Goal: Transaction & Acquisition: Purchase product/service

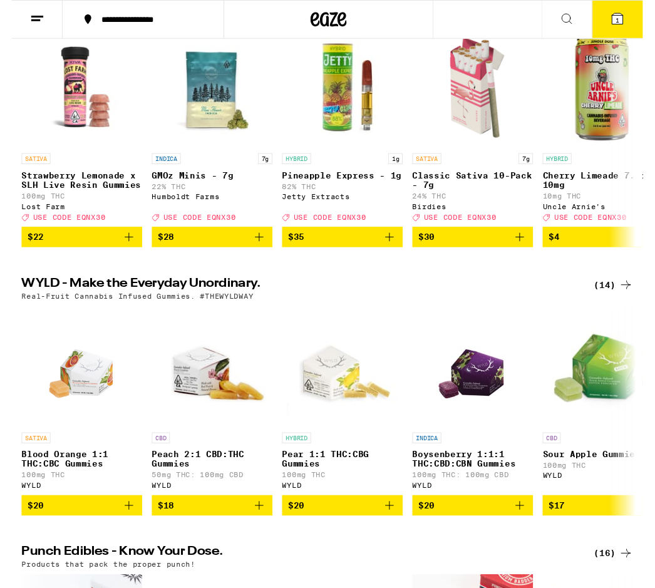
scroll to position [205, 0]
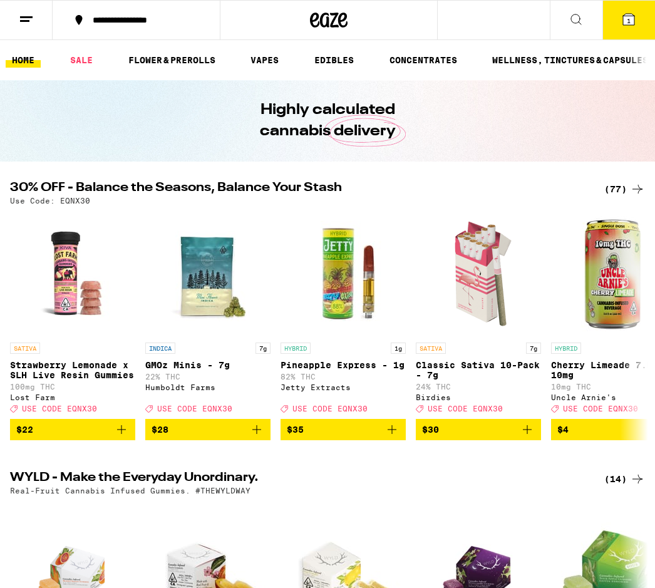
click at [608, 189] on div "(77)" at bounding box center [625, 189] width 41 height 15
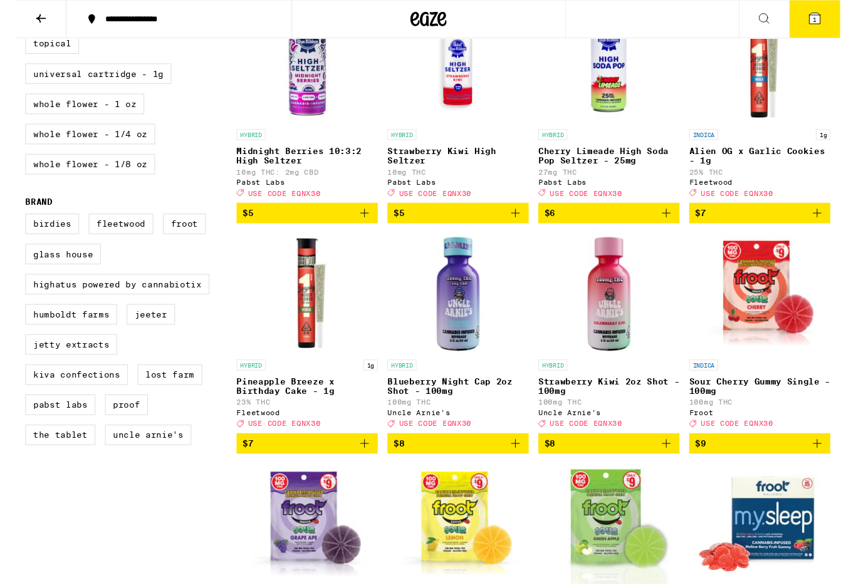
scroll to position [658, 0]
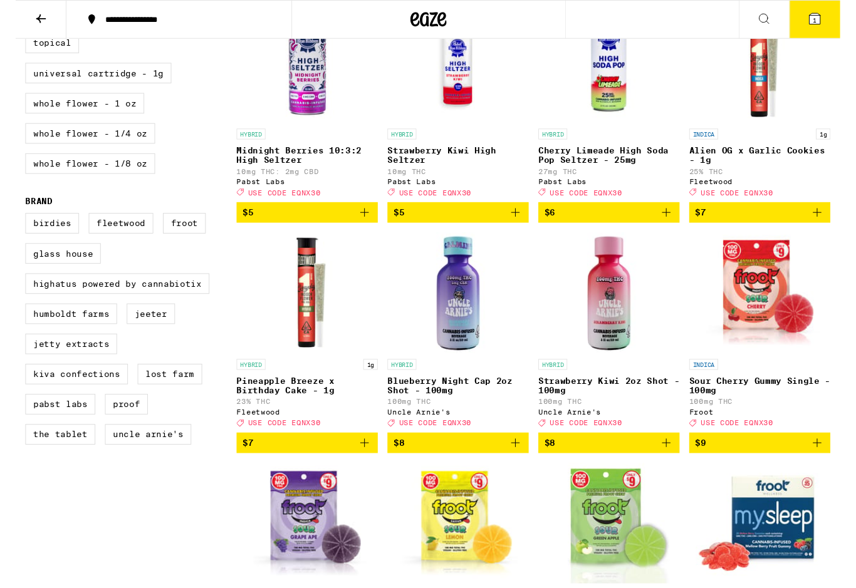
click at [128, 430] on label "Proof" at bounding box center [115, 419] width 44 height 21
click at [13, 224] on input "Proof" at bounding box center [13, 223] width 1 height 1
checkbox input "true"
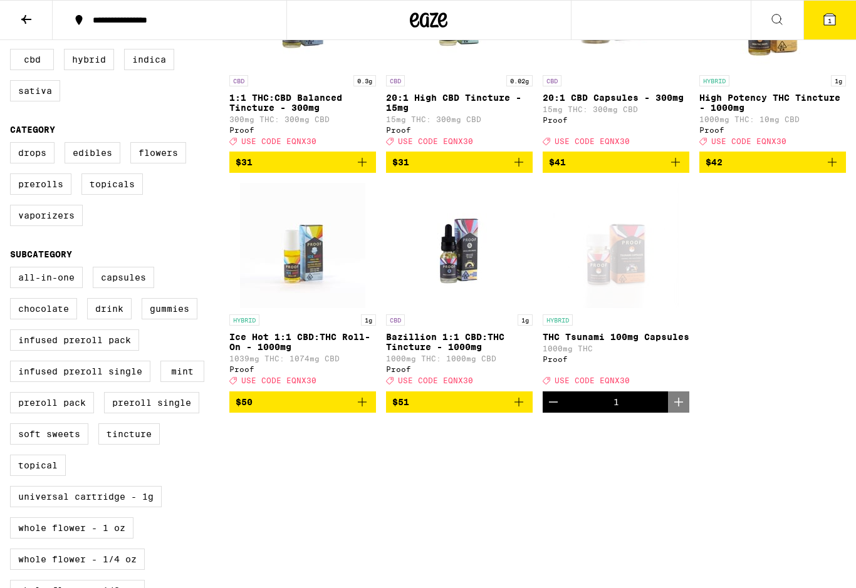
scroll to position [234, 0]
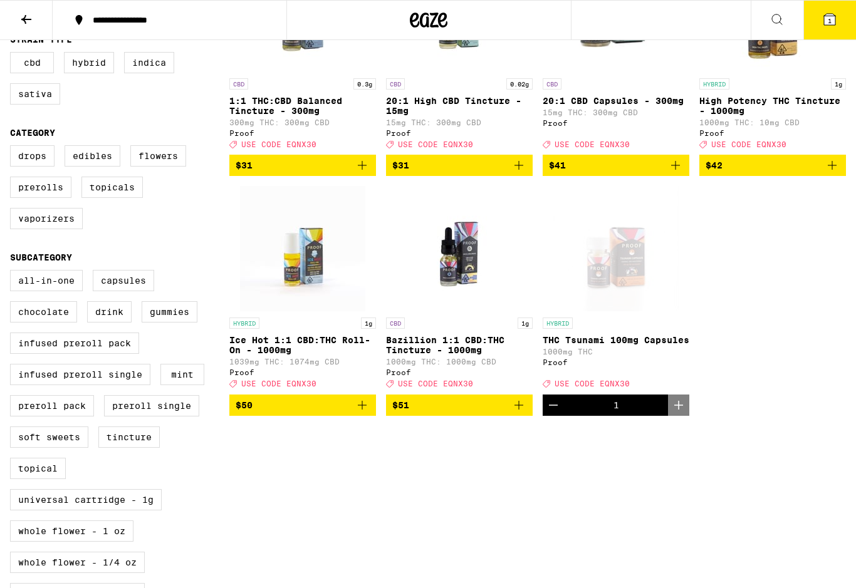
click at [257, 524] on div "Clear 1 filter Potency Low Medium High Very High Mostly CBD Strain Type CBD Hyb…" at bounding box center [428, 403] width 856 height 1006
click at [281, 413] on span "$50" at bounding box center [303, 405] width 134 height 15
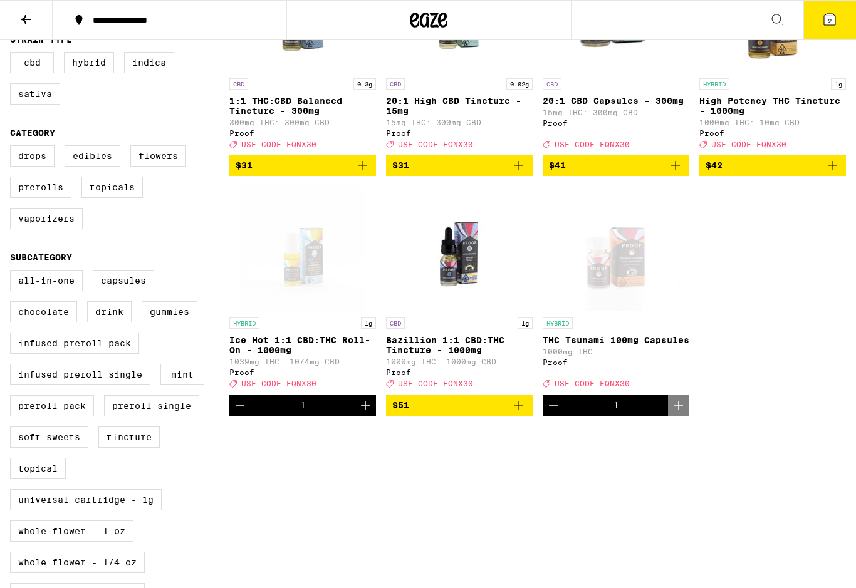
click at [539, 416] on div "CBD 0.3g 1:1 THC:CBD Balanced Tincture - 300mg 300mg THC: 300mg CBD Proof Deal …" at bounding box center [537, 181] width 616 height 469
click at [532, 416] on button "$51" at bounding box center [459, 405] width 147 height 21
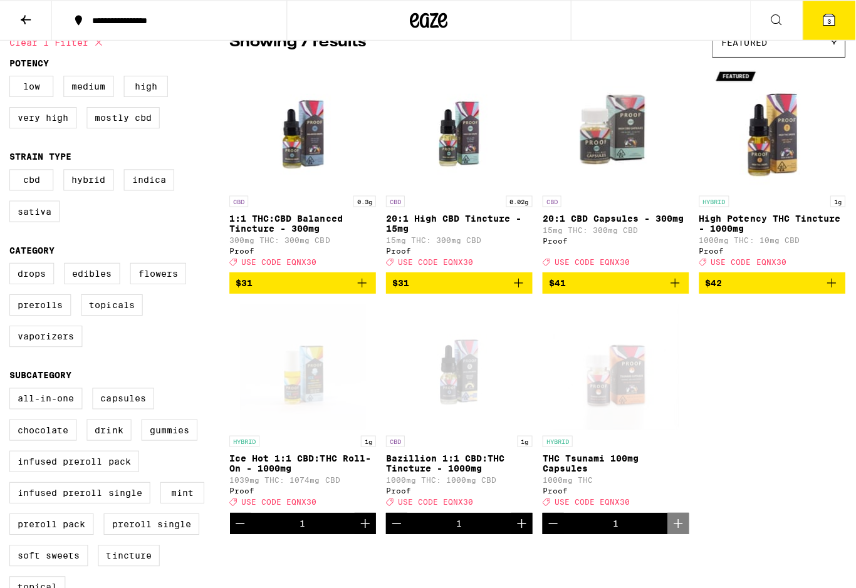
scroll to position [85, 0]
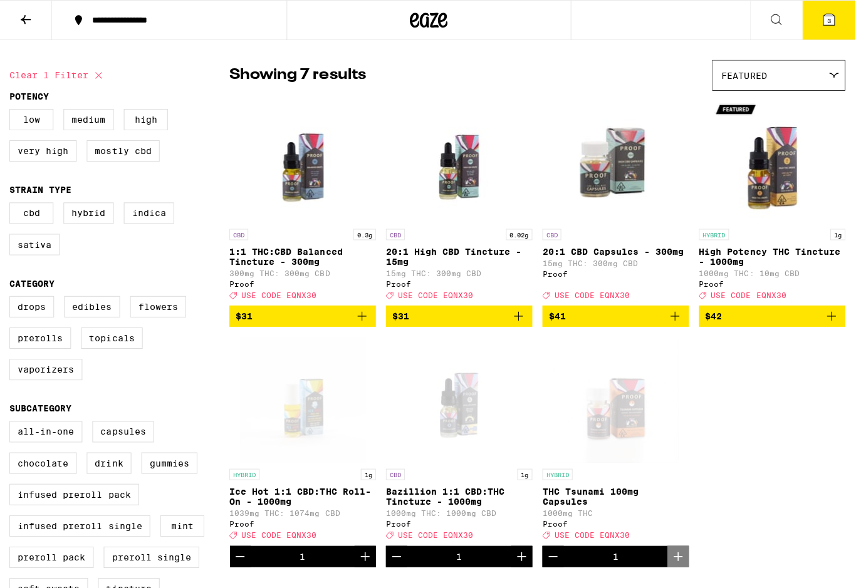
click at [655, 31] on button "3" at bounding box center [827, 20] width 53 height 39
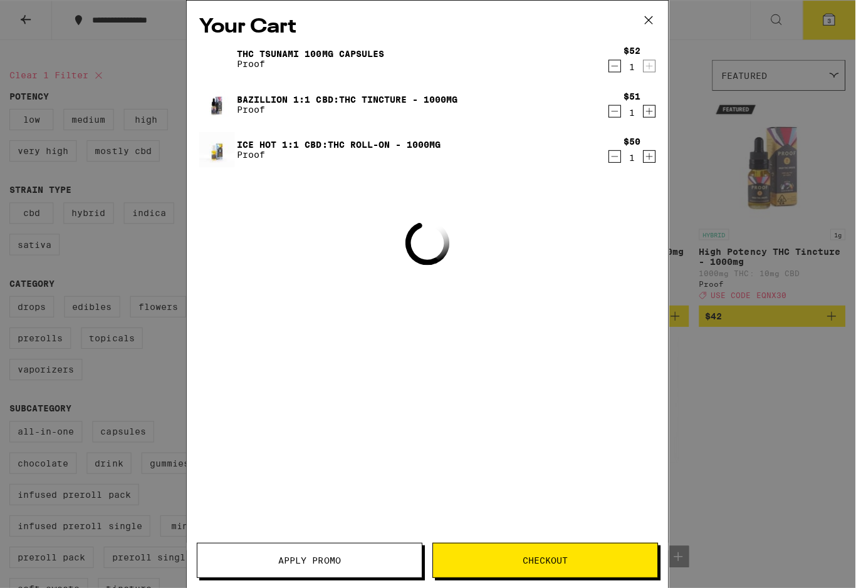
scroll to position [85, 0]
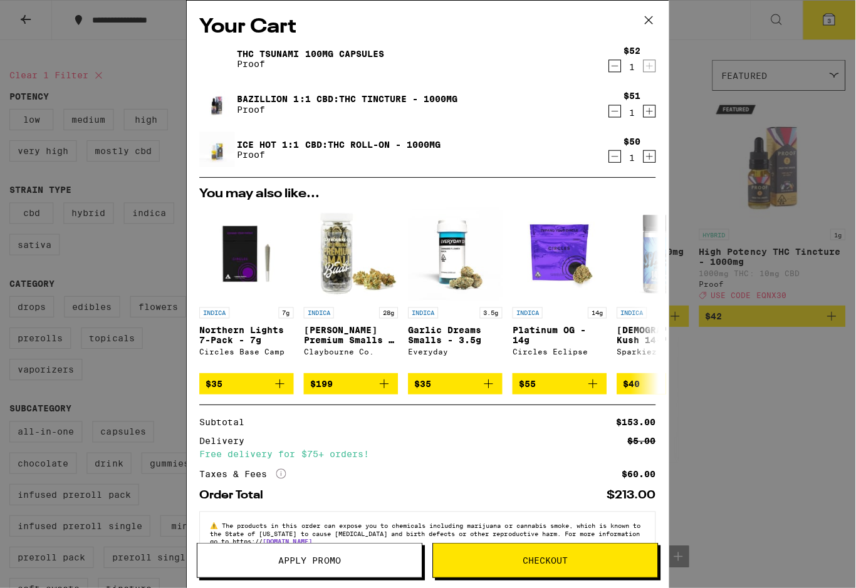
click at [611, 66] on icon "Decrement" at bounding box center [613, 65] width 11 height 15
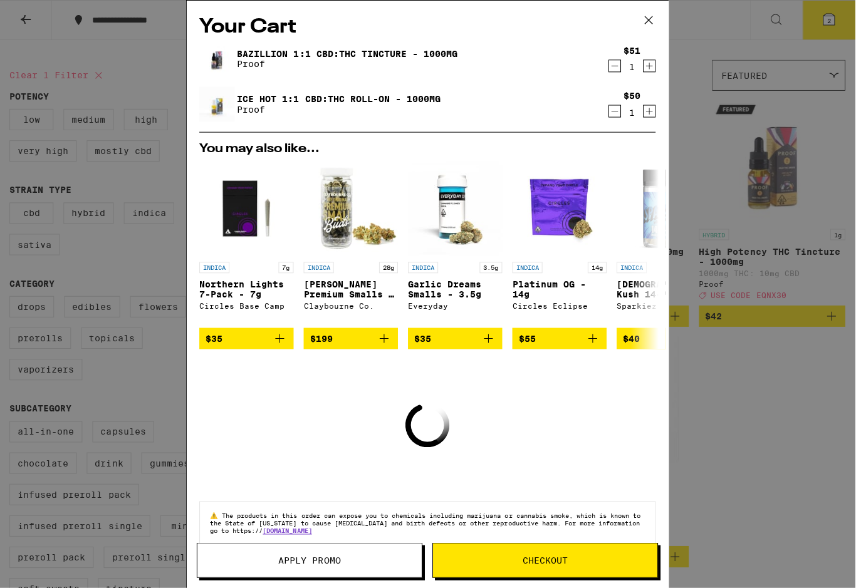
click at [606, 72] on div "$51 1" at bounding box center [630, 59] width 49 height 26
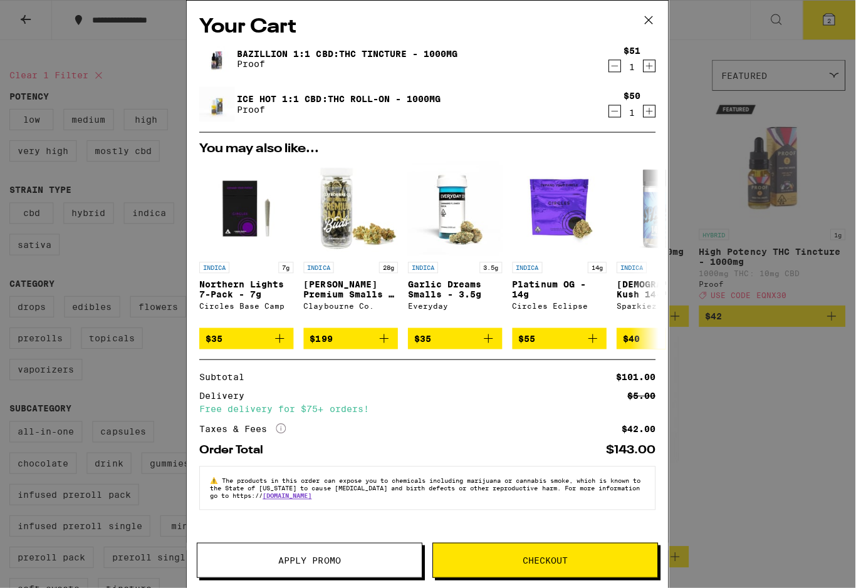
scroll to position [83, 0]
click at [603, 74] on div "Bazillion 1:1 CBD:THC Tincture - 1000mg Proof" at bounding box center [402, 58] width 407 height 35
click at [606, 76] on div "Bazillion 1:1 CBD:THC Tincture - 1000mg Proof" at bounding box center [402, 58] width 407 height 35
click at [611, 73] on icon "Decrement" at bounding box center [613, 65] width 11 height 15
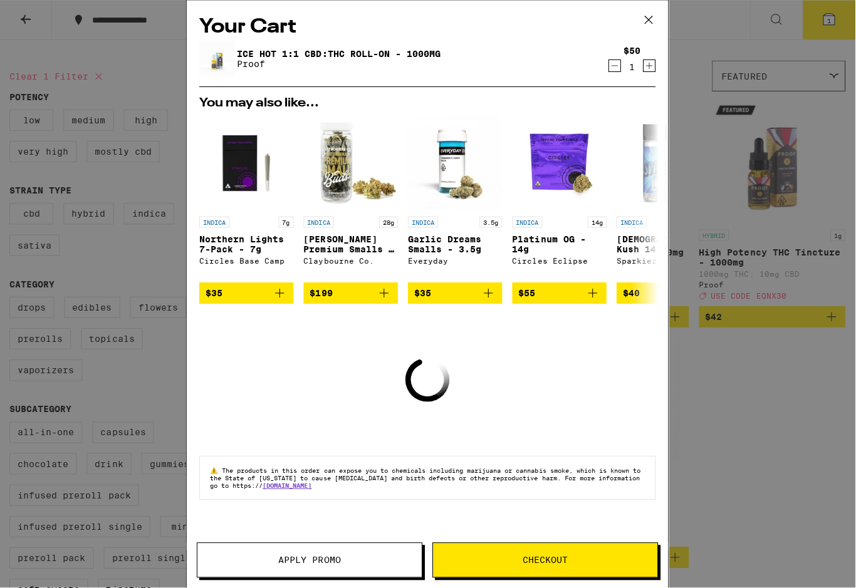
click at [611, 73] on icon "Decrement" at bounding box center [613, 65] width 11 height 15
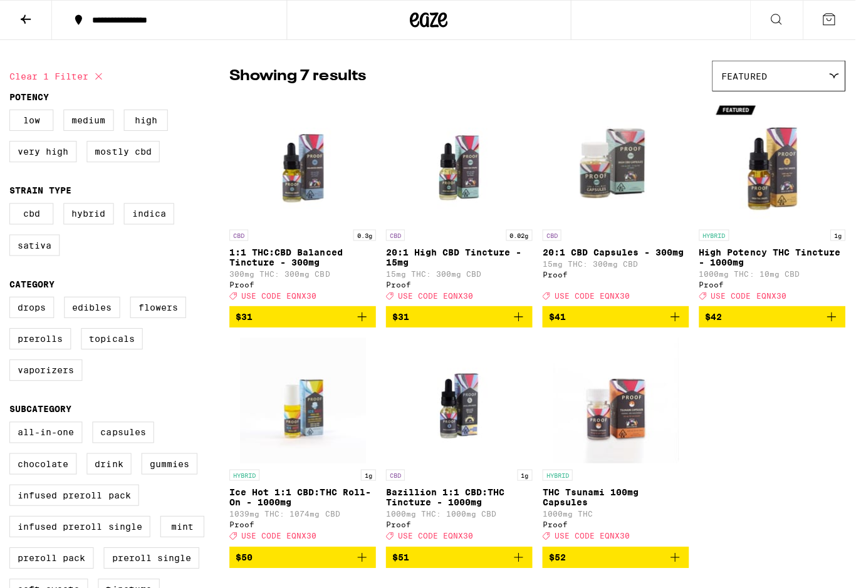
click at [147, 318] on label "Flowers" at bounding box center [158, 306] width 56 height 21
click at [13, 299] on input "Flowers" at bounding box center [13, 298] width 1 height 1
checkbox input "true"
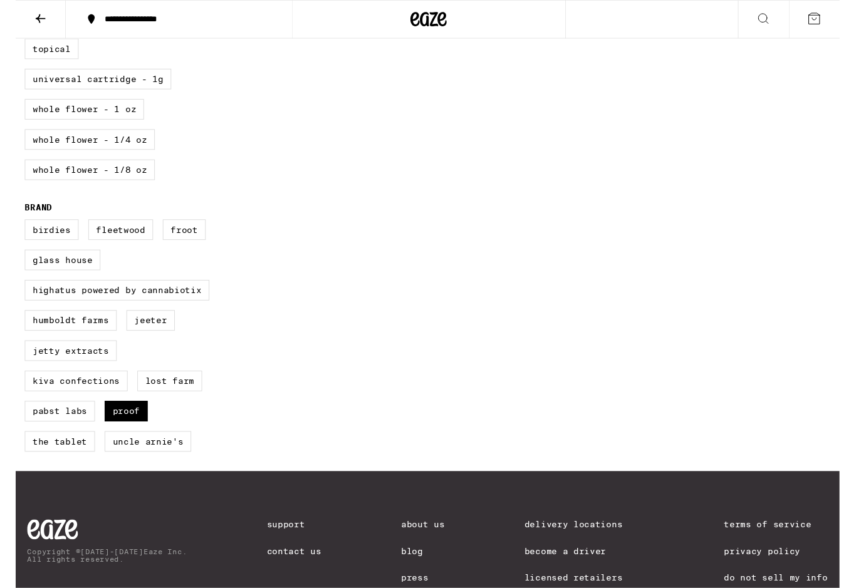
scroll to position [653, 0]
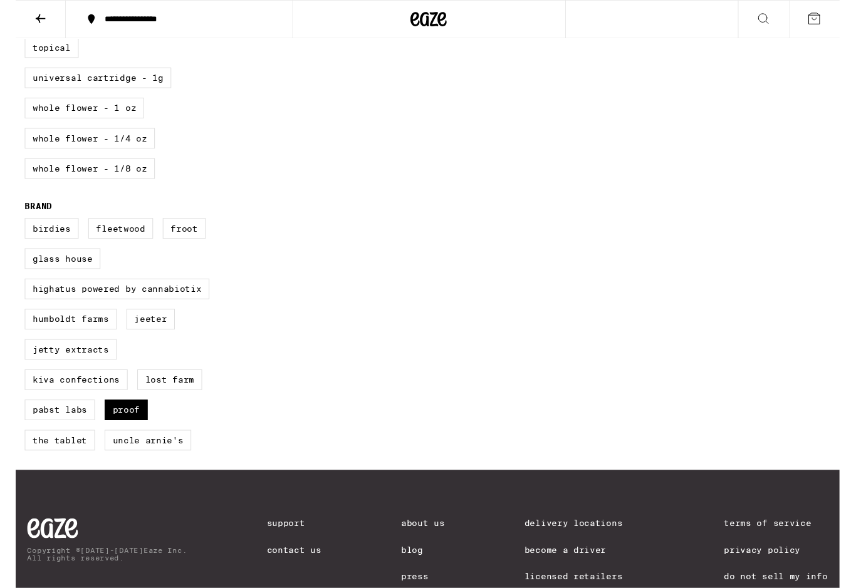
click at [123, 435] on label "Proof" at bounding box center [115, 424] width 44 height 21
click at [13, 229] on input "Proof" at bounding box center [13, 228] width 1 height 1
checkbox input "false"
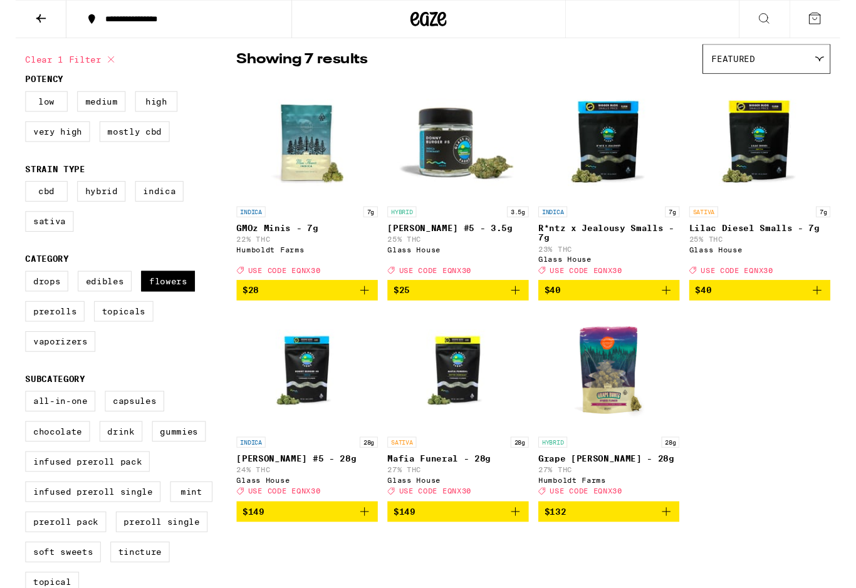
scroll to position [98, 0]
click at [55, 521] on label "Infused Preroll Single" at bounding box center [80, 510] width 140 height 21
click at [13, 408] on input "Infused Preroll Single" at bounding box center [13, 408] width 1 height 1
checkbox input "true"
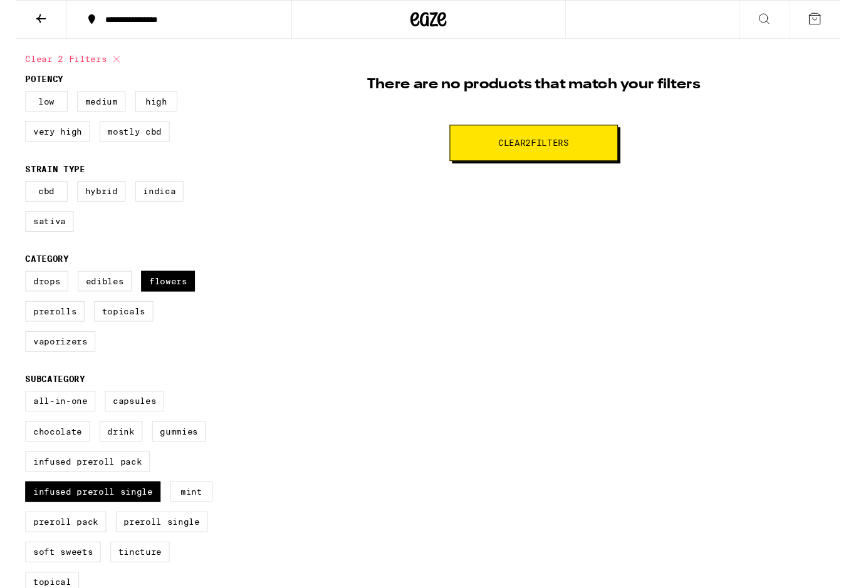
click at [61, 553] on div "All-In-One Capsules Chocolate Drink Gummies Infused Preroll Pack Infused Prerol…" at bounding box center [119, 578] width 219 height 345
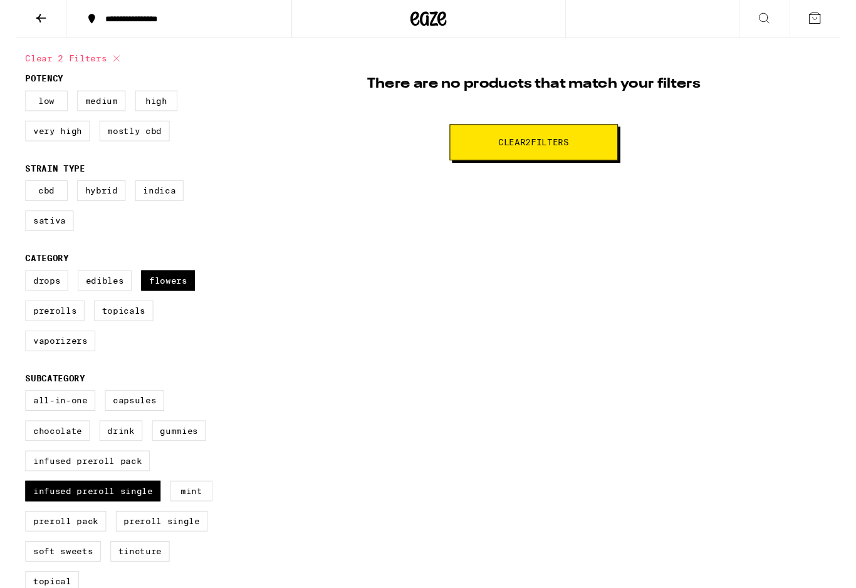
scroll to position [99, 0]
click at [458, 153] on button "Clear 2 filter s" at bounding box center [537, 148] width 175 height 38
checkbox input "false"
